Goal: Find specific page/section

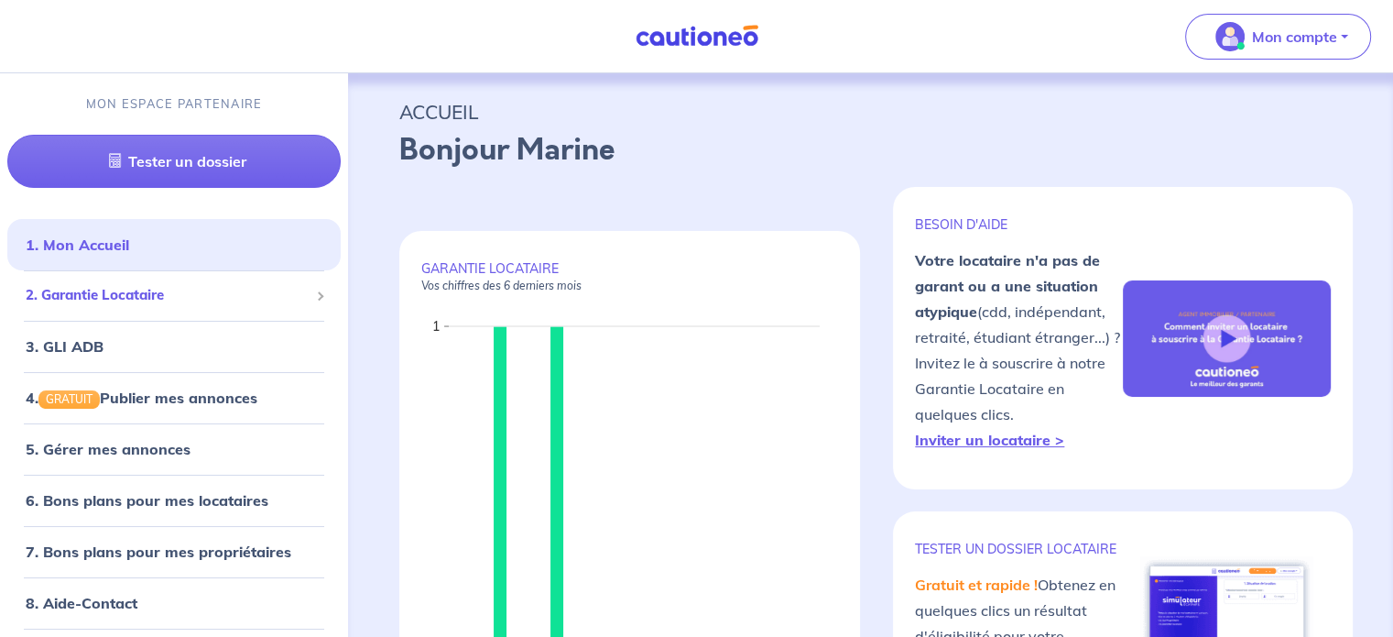
click at [238, 292] on span "2. Garantie Locataire" at bounding box center [167, 295] width 283 height 21
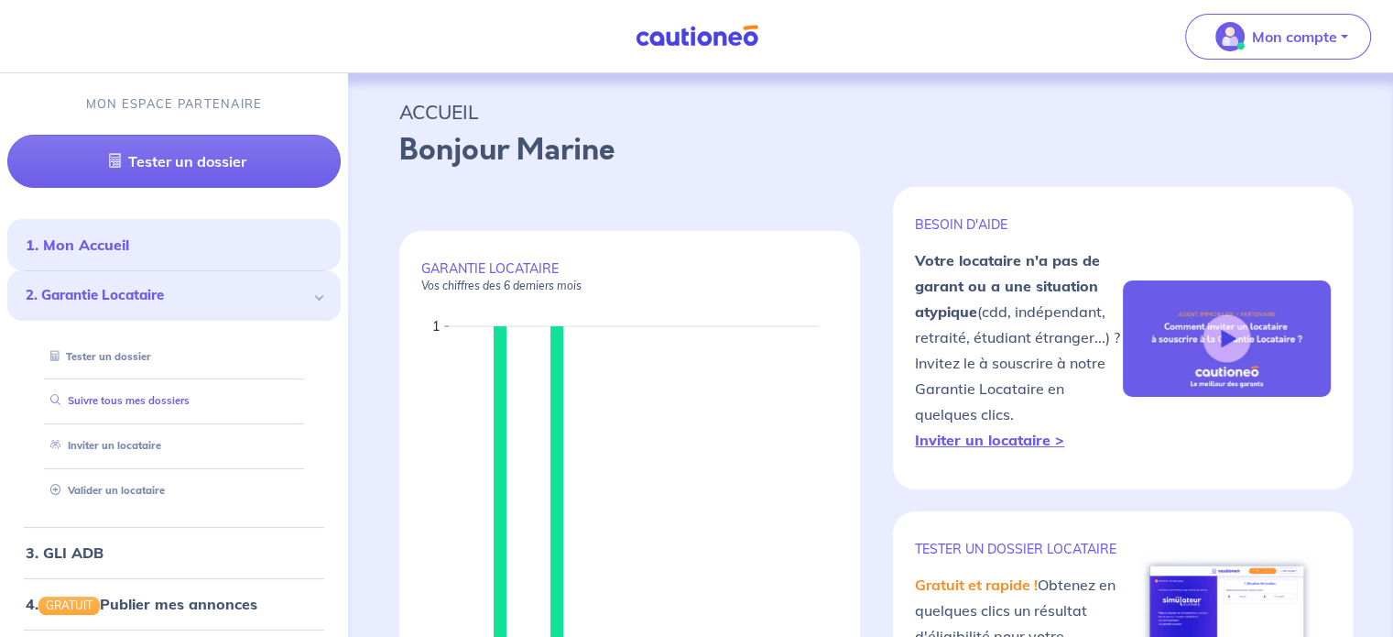
click at [125, 399] on link "Suivre tous mes dossiers" at bounding box center [116, 400] width 147 height 13
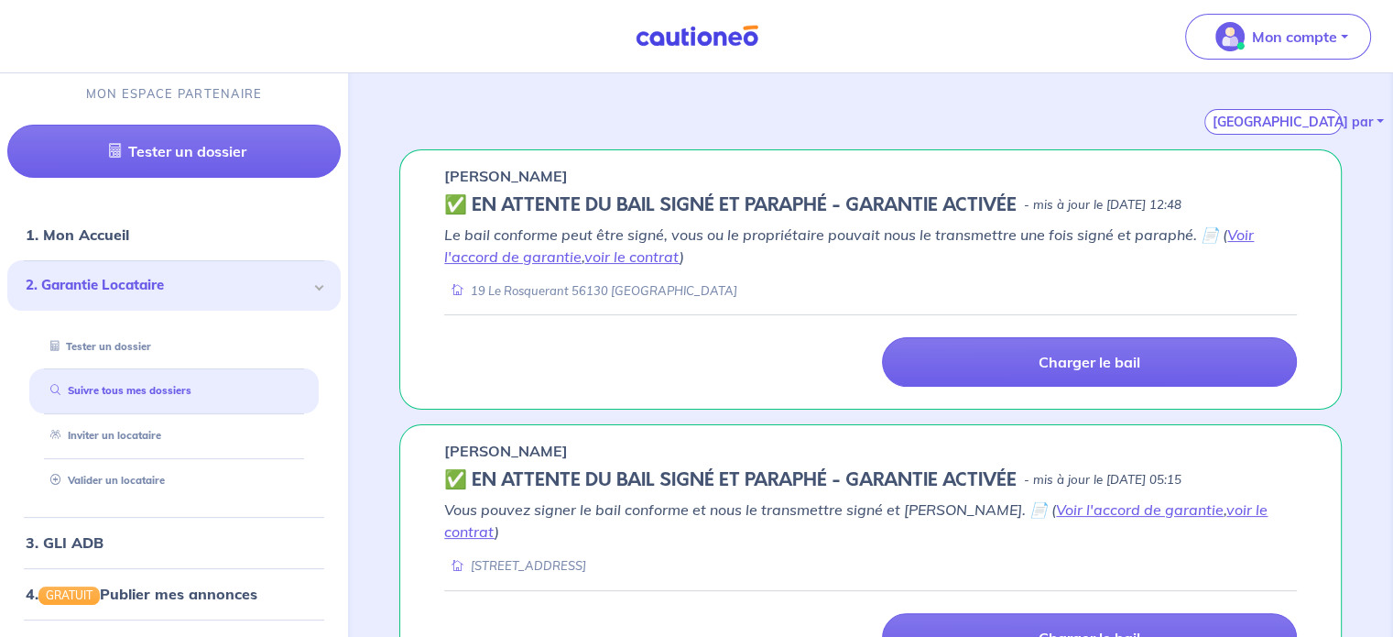
scroll to position [282, 0]
click at [1279, 84] on div "[GEOGRAPHIC_DATA] par" at bounding box center [1273, 101] width 137 height 70
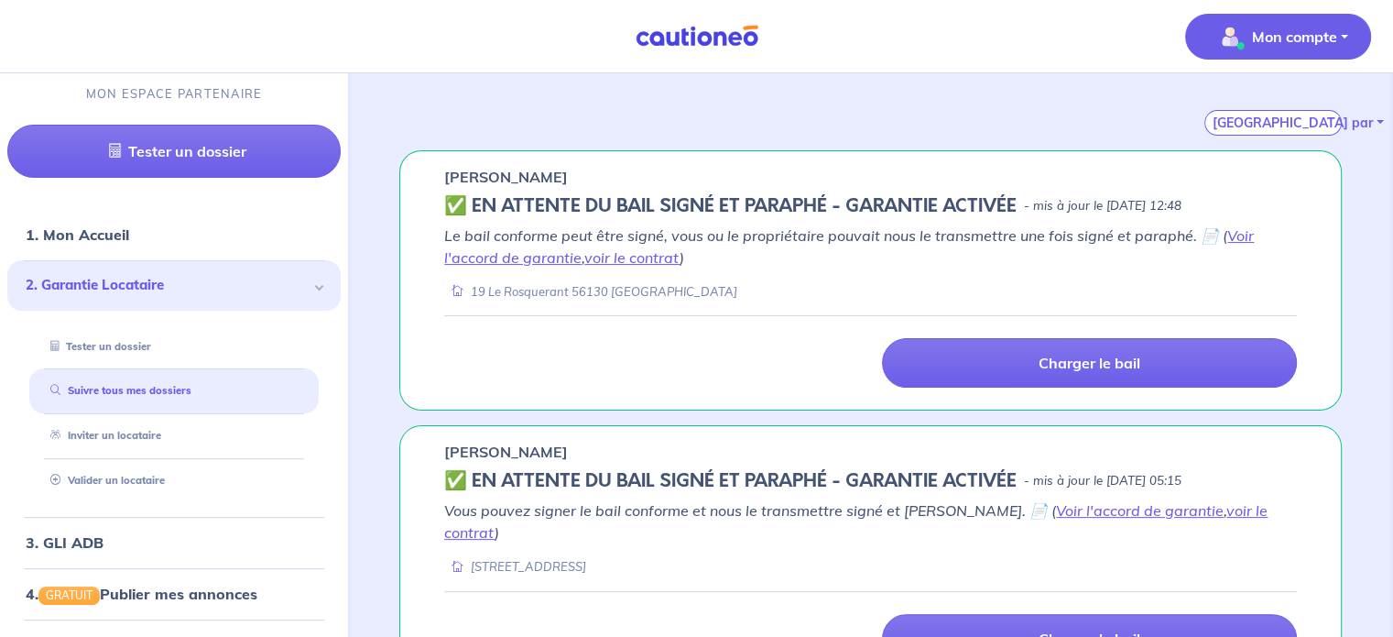
click at [1299, 54] on button "Mon compte" at bounding box center [1279, 37] width 186 height 46
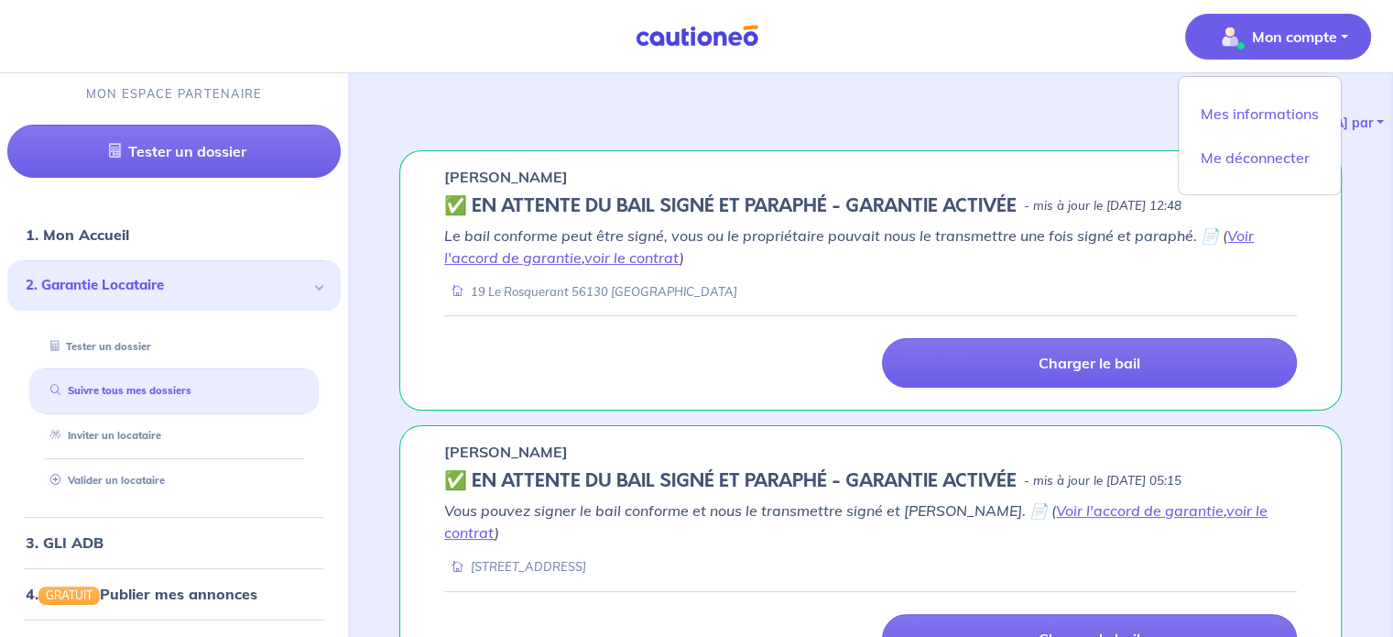
click at [1257, 128] on div "Mes informations Me déconnecter" at bounding box center [1260, 135] width 164 height 119
click at [1262, 117] on link "Mes informations" at bounding box center [1260, 113] width 148 height 29
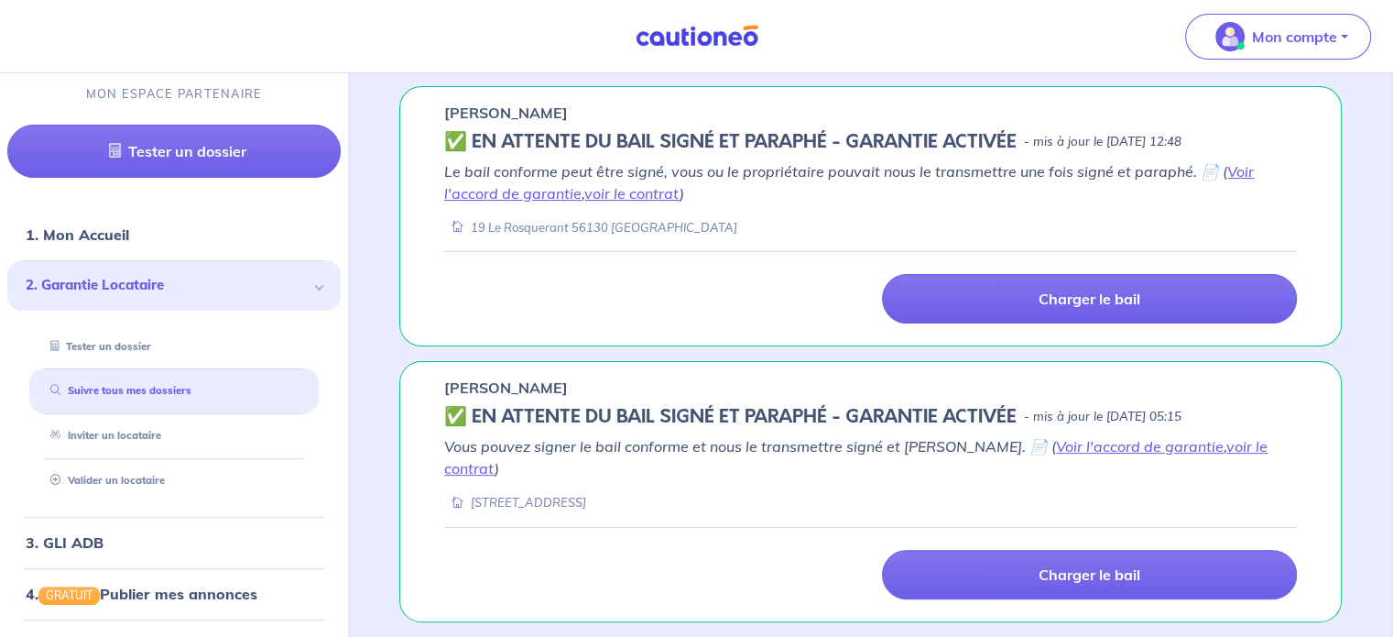
scroll to position [352, 0]
